Goal: Information Seeking & Learning: Learn about a topic

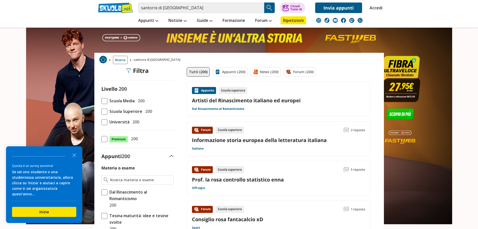
click at [102, 100] on span at bounding box center [104, 101] width 6 height 6
click at [101, 101] on input "Scuola Media 200" at bounding box center [101, 101] width 0 height 0
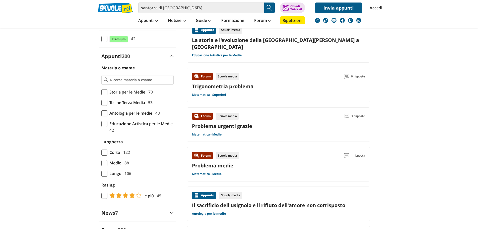
scroll to position [100, 0]
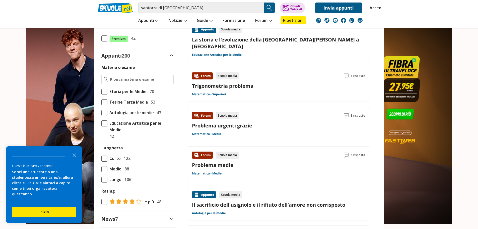
drag, startPoint x: 184, startPoint y: 8, endPoint x: 120, endPoint y: 13, distance: 63.9
click at [115, 10] on div "santorre di santa rosa Trova un tutor esperto su questo argomento Chiedi Tutor …" at bounding box center [238, 6] width 289 height 13
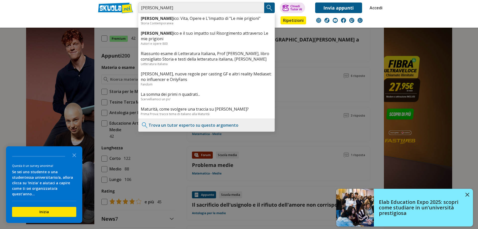
type input "[PERSON_NAME]"
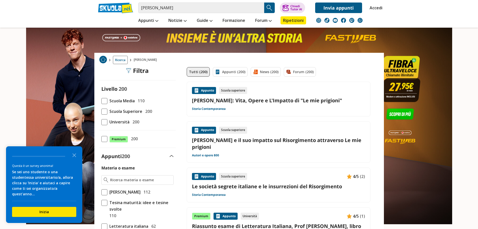
click at [252, 102] on link "Silvio Pellico: Vita, Opere e L'Impatto di "Le mie prigioni"" at bounding box center [278, 100] width 173 height 7
click at [372, 8] on link "Accedi" at bounding box center [374, 8] width 11 height 11
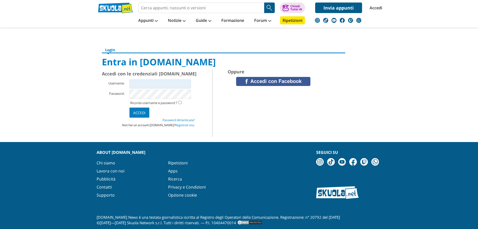
click at [273, 81] on link at bounding box center [273, 81] width 74 height 9
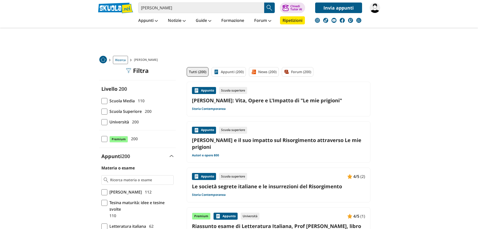
click at [259, 100] on link "[PERSON_NAME]: Vita, Opere e L'Impatto di "Le mie prigioni"" at bounding box center [278, 100] width 173 height 7
